Goal: Task Accomplishment & Management: Complete application form

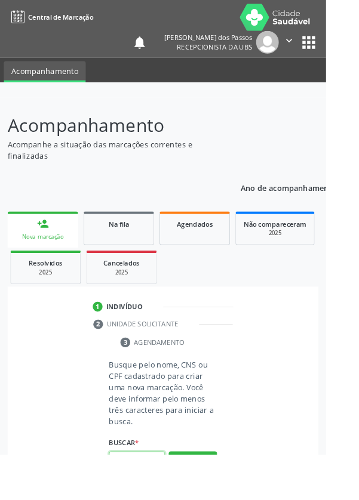
click at [151, 500] on input "text" at bounding box center [150, 507] width 61 height 20
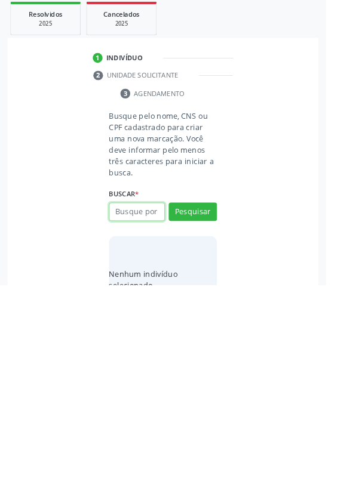
scroll to position [94, 0]
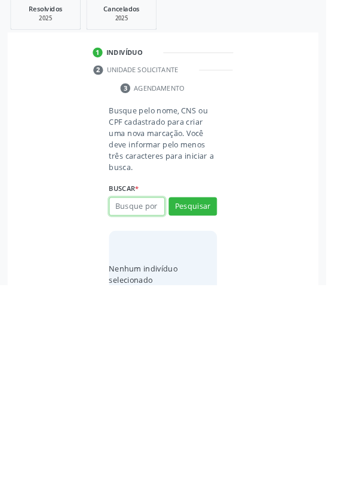
click at [138, 406] on input "text" at bounding box center [150, 414] width 61 height 20
click at [143, 408] on input "text" at bounding box center [150, 414] width 61 height 20
type input "703201600185298"
click at [210, 406] on button "Pesquisar" at bounding box center [212, 414] width 53 height 20
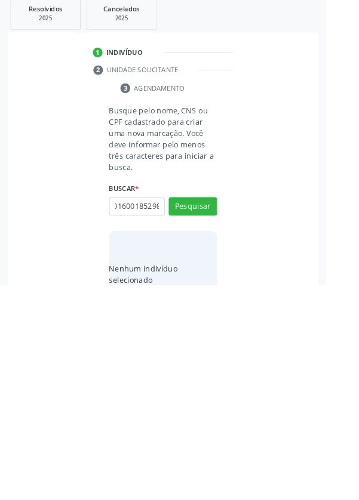
type input "703201600185298"
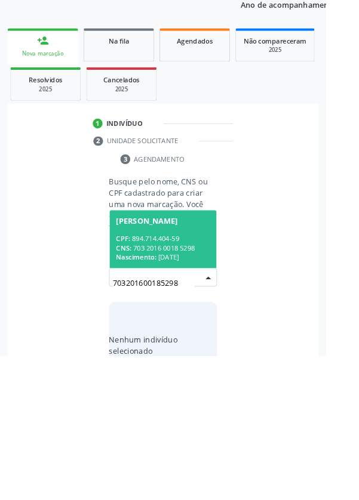
scroll to position [94, 0]
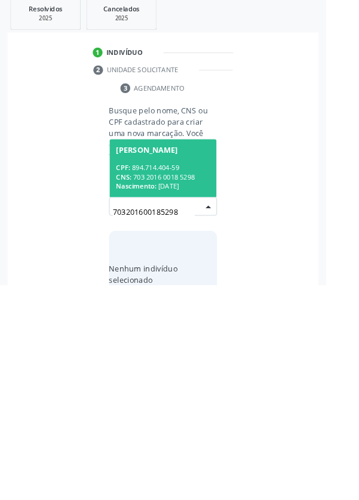
click at [165, 362] on span "[PERSON_NAME] CPF: 894.714.404-59 CNS: 703 2016 0018 5298 Nascimento: [DATE]" at bounding box center [180, 372] width 118 height 64
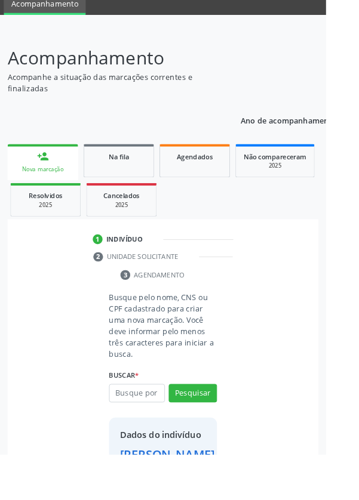
scroll to position [69, 0]
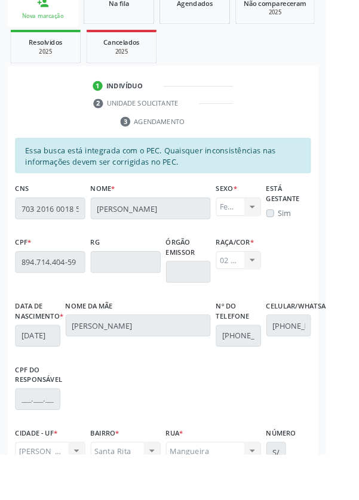
scroll to position [284, 0]
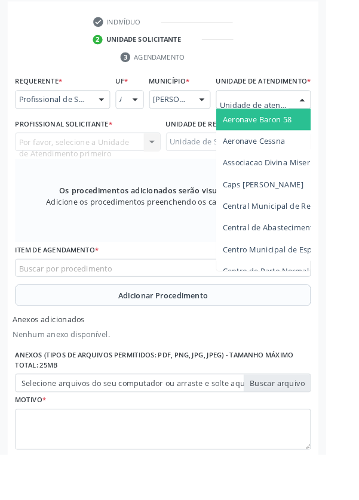
scroll to position [340, 0]
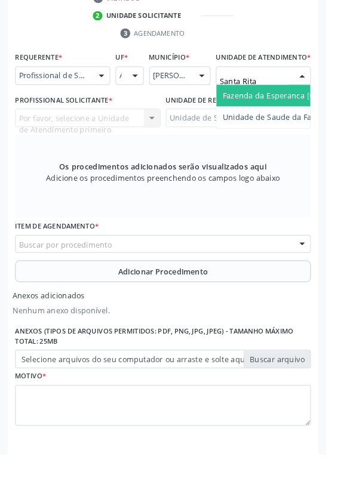
type input "Santa Rita"
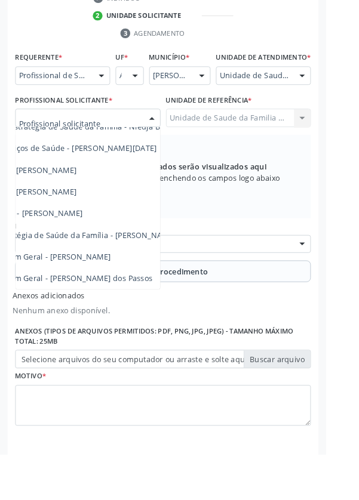
scroll to position [108, 76]
click at [140, 264] on span "Médico da Estratégia de Saúde da Família - [PERSON_NAME]" at bounding box center [70, 258] width 242 height 11
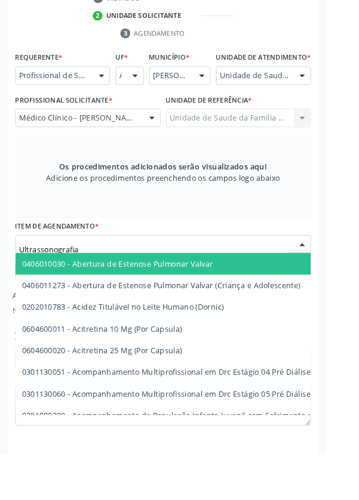
type input "Ultrassonografia"
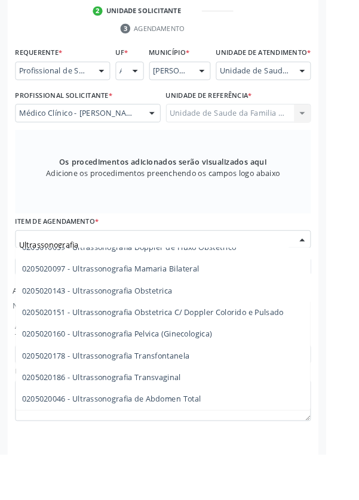
scroll to position [118, 0]
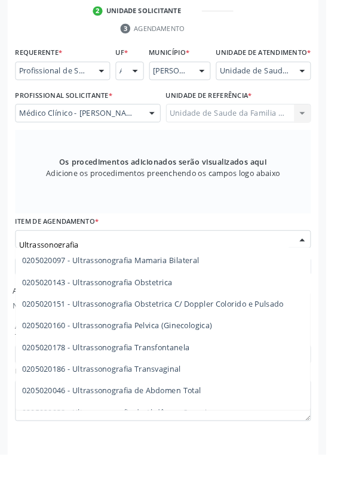
click at [193, 412] on span "0205020186 - Ultrassonografia Transvaginal" at bounding box center [111, 406] width 175 height 11
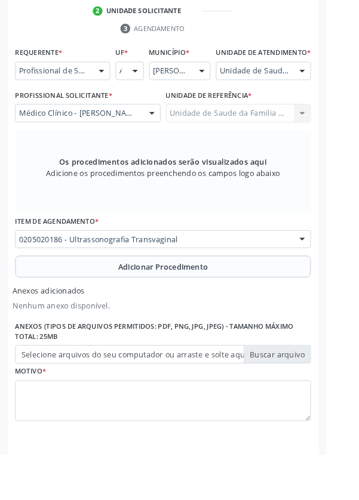
click at [77, 301] on button "Adicionar Procedimento" at bounding box center [179, 294] width 325 height 24
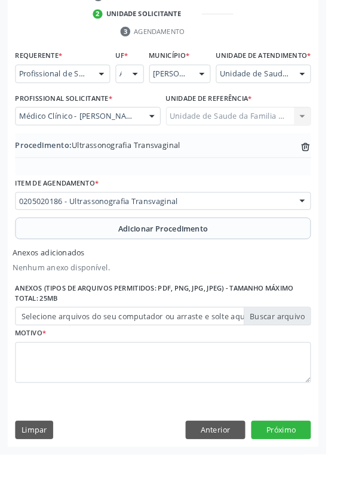
scroll to position [301, 0]
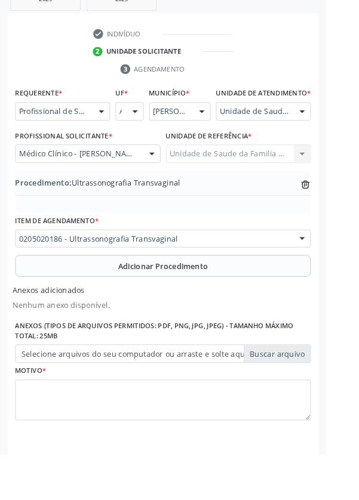
click at [67, 400] on label "Selecione arquivos do seu computador ou arraste e solte aqui" at bounding box center [179, 390] width 325 height 20
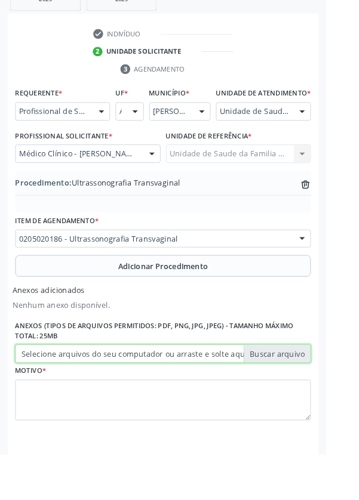
click at [67, 400] on input "Selecione arquivos do seu computador ou arraste e solte aqui" at bounding box center [179, 390] width 325 height 20
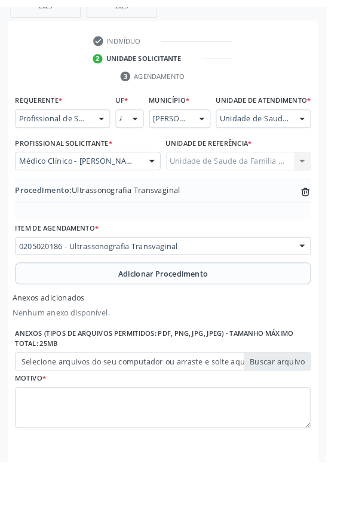
scroll to position [285, 0]
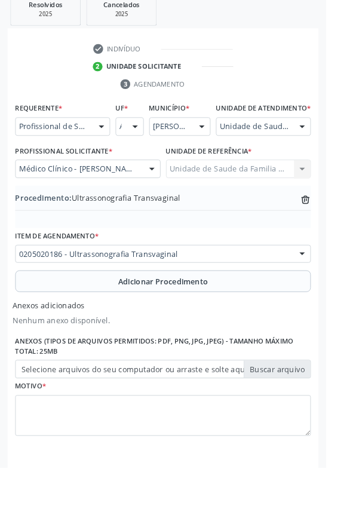
type input "C:\fakepath\17603719409835664400524233537792.jpg"
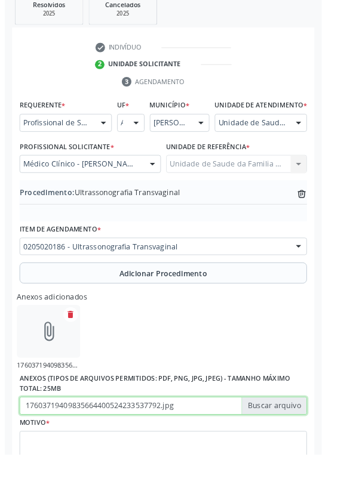
scroll to position [301, 0]
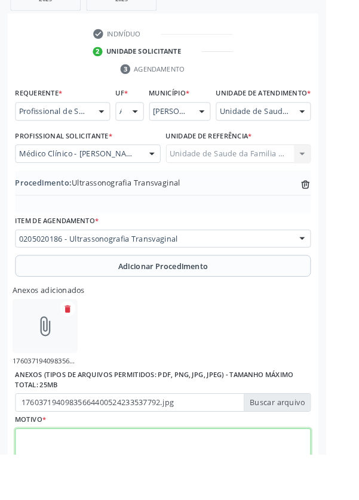
click at [74, 500] on textarea at bounding box center [179, 494] width 325 height 45
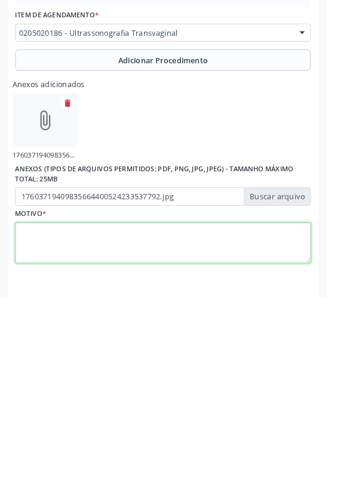
scroll to position [355, 0]
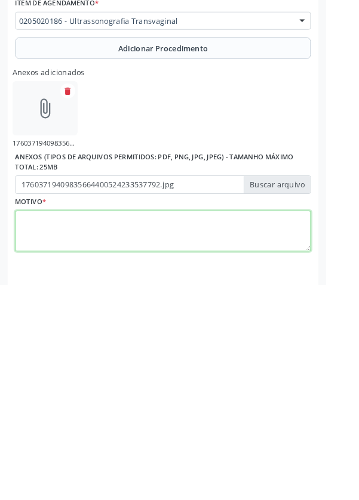
click at [59, 442] on textarea at bounding box center [179, 441] width 325 height 45
type textarea "Avaliação ginecologista"
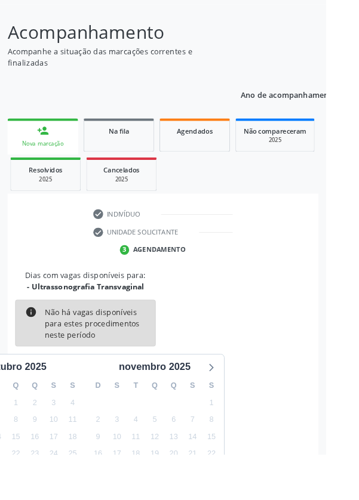
scroll to position [99, 0]
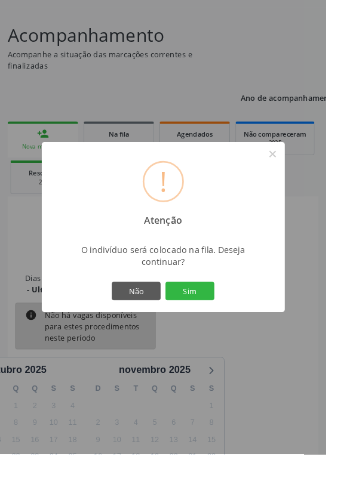
click at [232, 331] on button "Sim" at bounding box center [209, 320] width 54 height 20
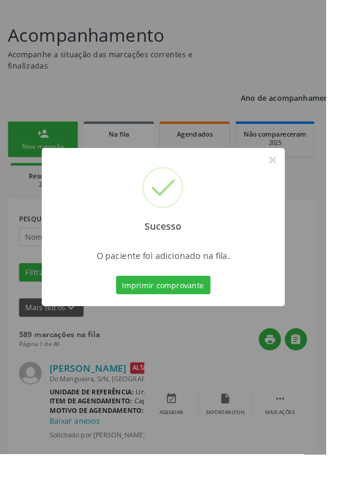
scroll to position [0, 0]
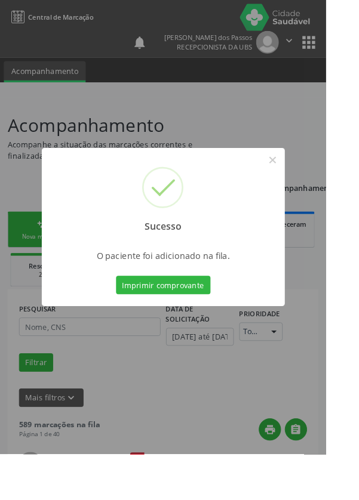
click at [173, 324] on button "Imprimir comprovante" at bounding box center [180, 314] width 104 height 20
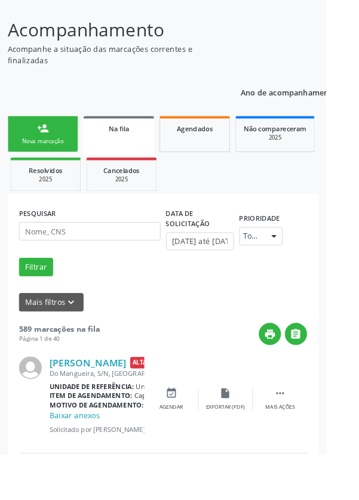
scroll to position [108, 0]
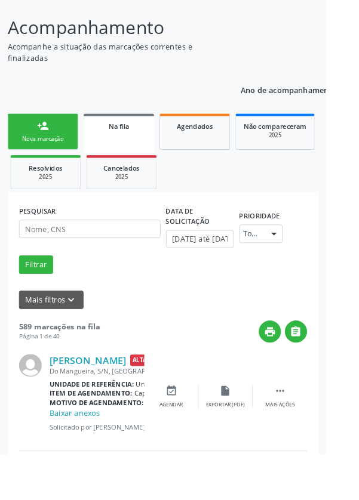
click at [358, 392] on html "Central de Marcação notifications [PERSON_NAME] dos Passos Recepcionista da UBS…" at bounding box center [179, 142] width 359 height 500
click at [27, 146] on link "person_add Nova marcação" at bounding box center [47, 145] width 78 height 40
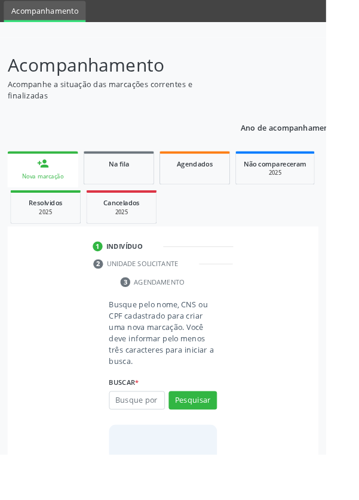
scroll to position [73, 0]
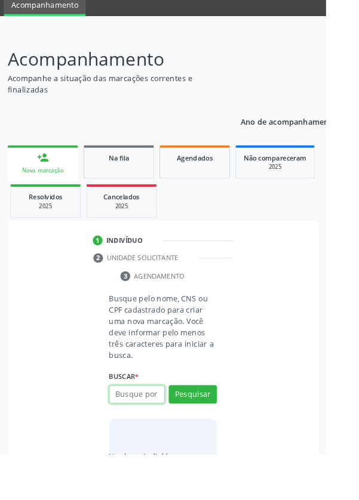
click at [136, 438] on input "text" at bounding box center [150, 435] width 61 height 20
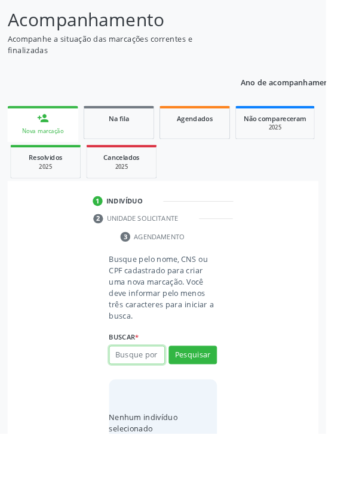
scroll to position [94, 0]
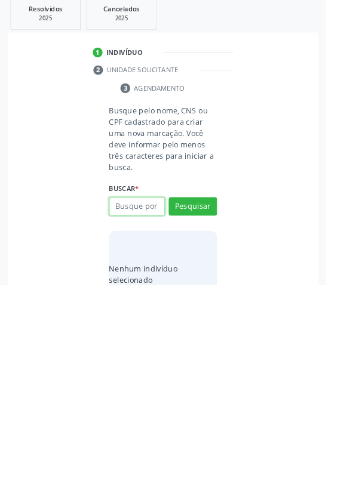
click at [140, 416] on input "text" at bounding box center [150, 414] width 61 height 20
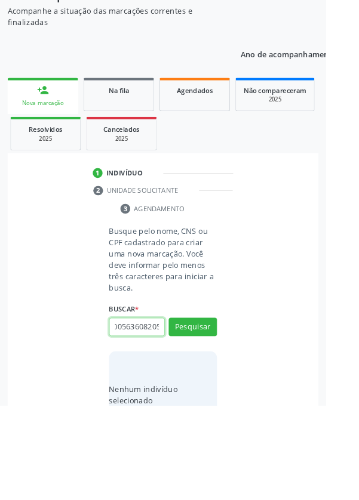
scroll to position [0, 21]
type input "705005636082052"
click at [205, 407] on button "Pesquisar" at bounding box center [212, 414] width 53 height 20
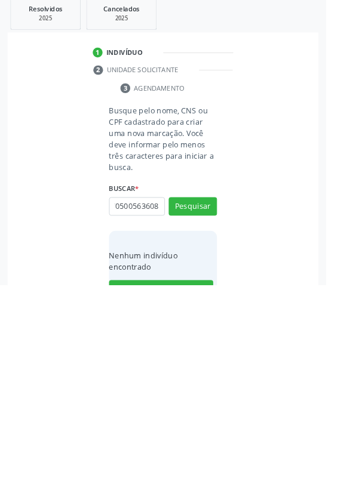
scroll to position [0, 0]
type input "7"
type input "72558326449"
click at [213, 407] on button "Pesquisar" at bounding box center [212, 414] width 53 height 20
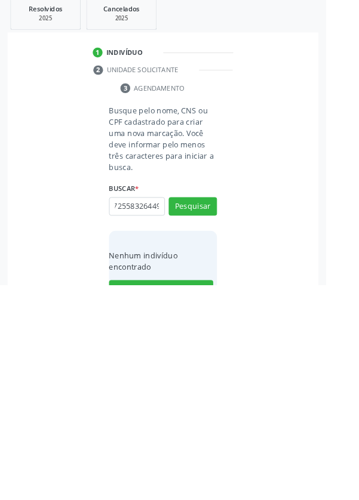
type input "72558326449"
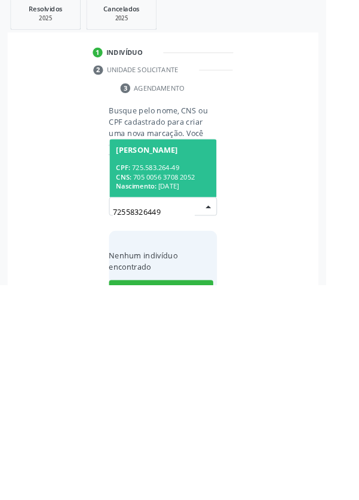
click at [169, 368] on div "CPF: 725.583.264-49" at bounding box center [179, 371] width 103 height 10
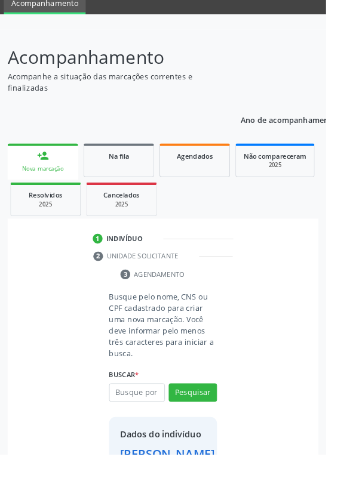
scroll to position [69, 0]
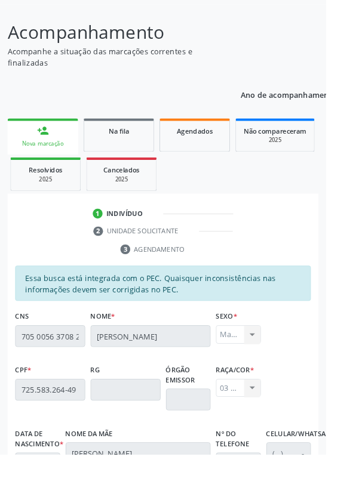
scroll to position [284, 0]
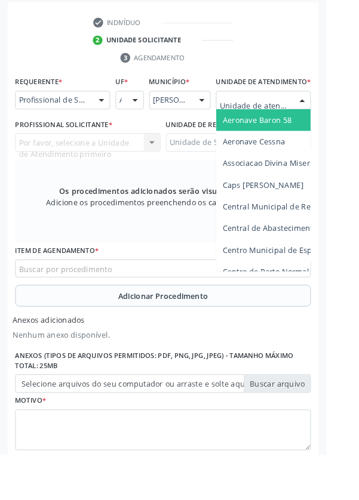
scroll to position [340, 0]
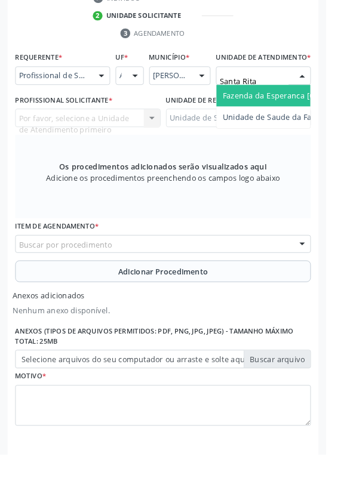
type input "Santa Rita"
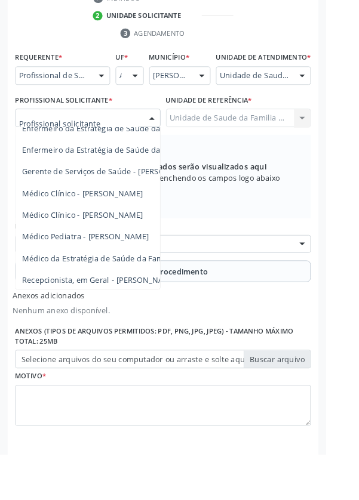
scroll to position [108, 0]
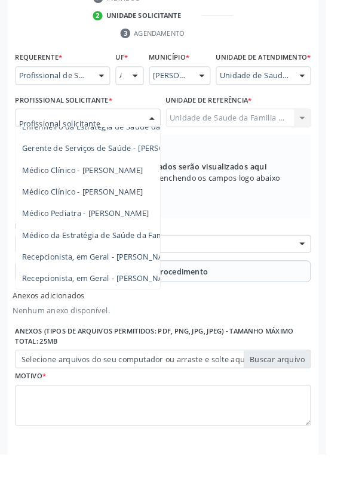
click at [122, 264] on span "Médico da Estratégia de Saúde da Família - [PERSON_NAME]" at bounding box center [145, 258] width 242 height 11
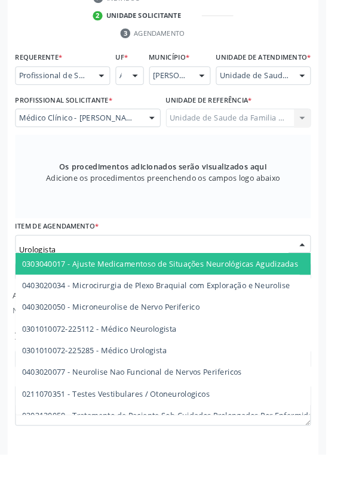
type input "Urologista"
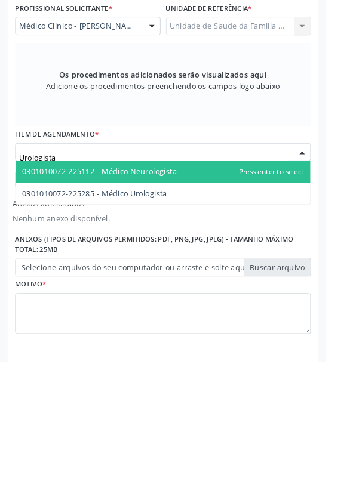
scroll to position [340, 0]
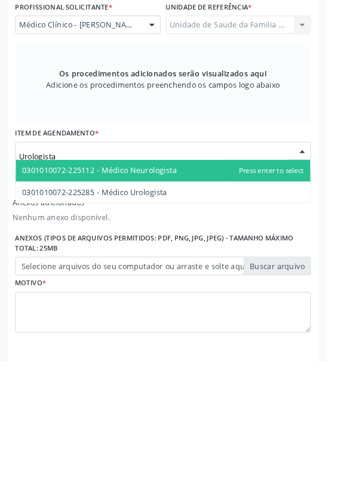
click at [190, 327] on span "0301010072-225285 - Médico Urologista" at bounding box center [179, 315] width 324 height 24
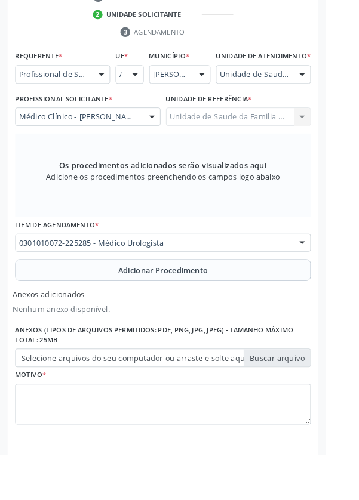
scroll to position [346, 0]
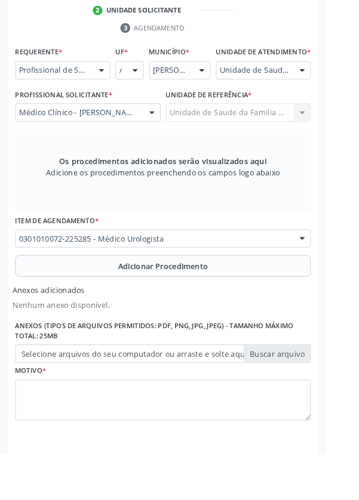
click at [69, 400] on label "Selecione arquivos do seu computador ou arraste e solte aqui" at bounding box center [179, 390] width 325 height 20
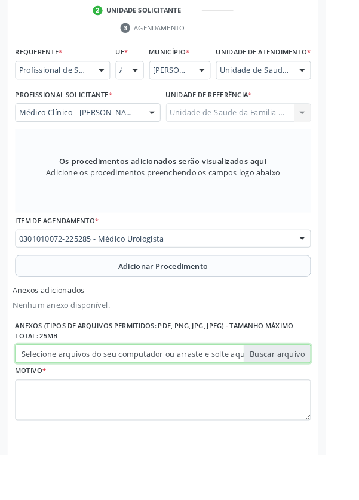
click at [69, 400] on input "Selecione arquivos do seu computador ou arraste e solte aqui" at bounding box center [179, 390] width 325 height 20
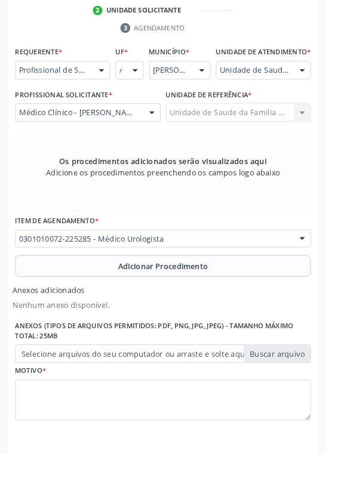
click at [59, 298] on button "Adicionar Procedimento" at bounding box center [179, 293] width 325 height 24
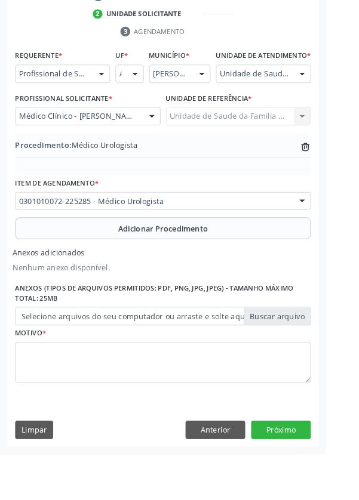
scroll to position [301, 0]
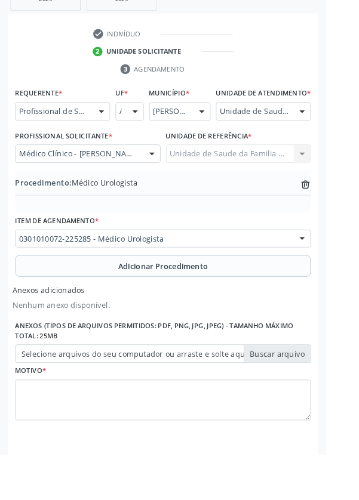
click at [45, 400] on label "Selecione arquivos do seu computador ou arraste e solte aqui" at bounding box center [179, 390] width 325 height 20
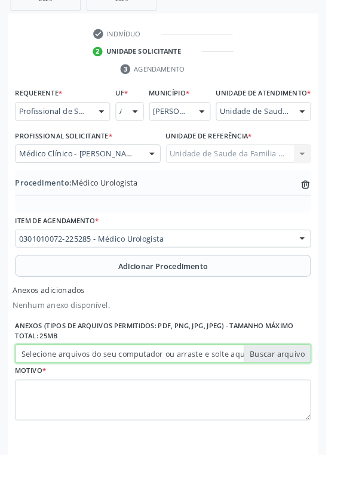
click at [45, 400] on input "Selecione arquivos do seu computador ou arraste e solte aqui" at bounding box center [179, 390] width 325 height 20
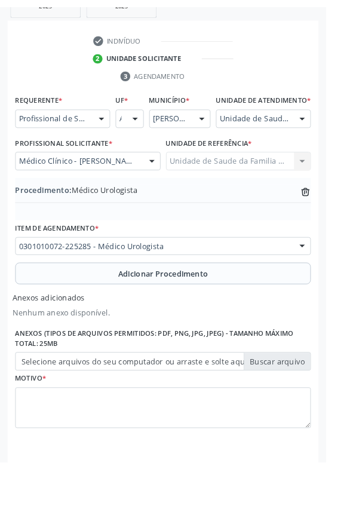
scroll to position [285, 0]
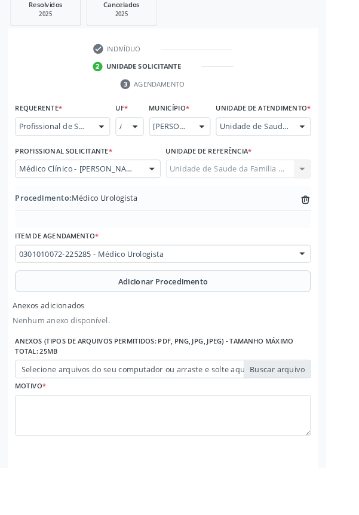
type input "C:\fakepath\17603734405276901975079767059922.jpg"
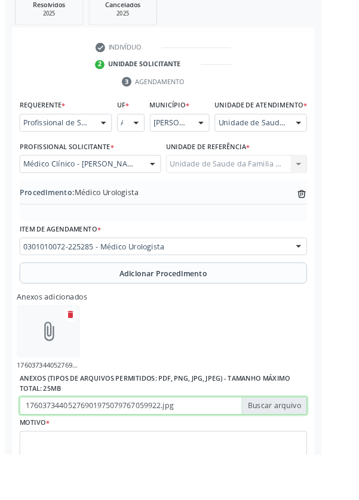
scroll to position [301, 0]
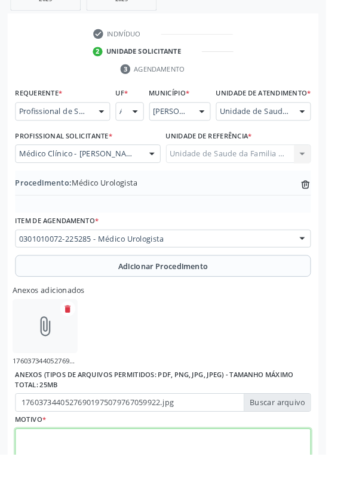
click at [59, 500] on textarea at bounding box center [179, 494] width 325 height 45
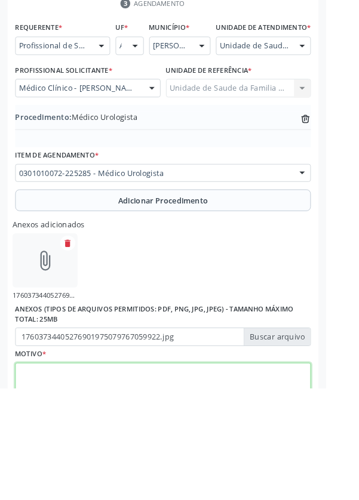
scroll to position [355, 0]
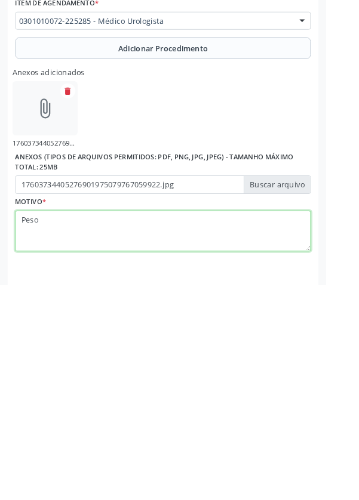
click at [55, 460] on textarea "Peso" at bounding box center [179, 441] width 325 height 45
click at [69, 459] on textarea "Peso" at bounding box center [179, 441] width 325 height 45
type textarea "Perda urinária e próstata com Peso-65'1g"
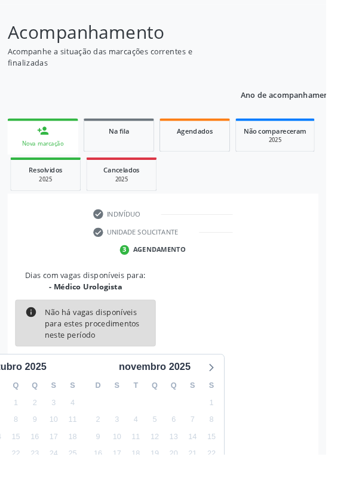
scroll to position [99, 0]
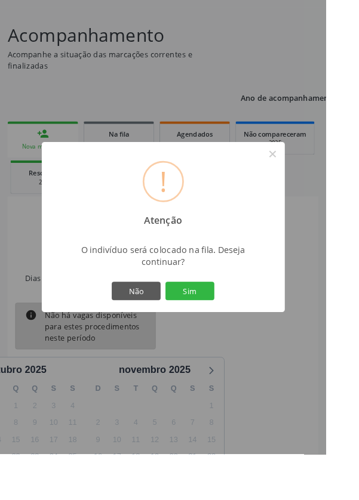
click at [223, 331] on button "Sim" at bounding box center [209, 320] width 54 height 20
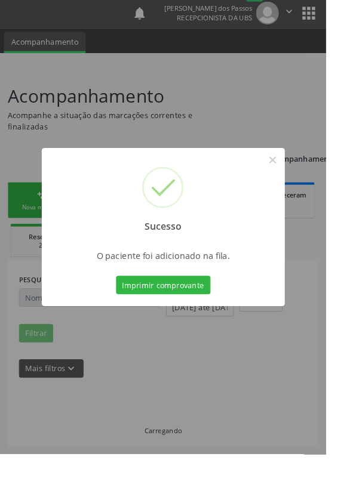
scroll to position [0, 0]
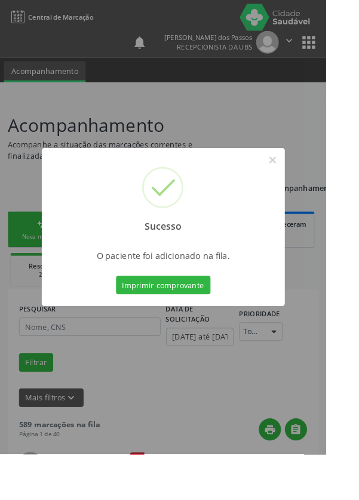
click at [181, 324] on button "Imprimir comprovante" at bounding box center [180, 314] width 104 height 20
